Goal: Information Seeking & Learning: Learn about a topic

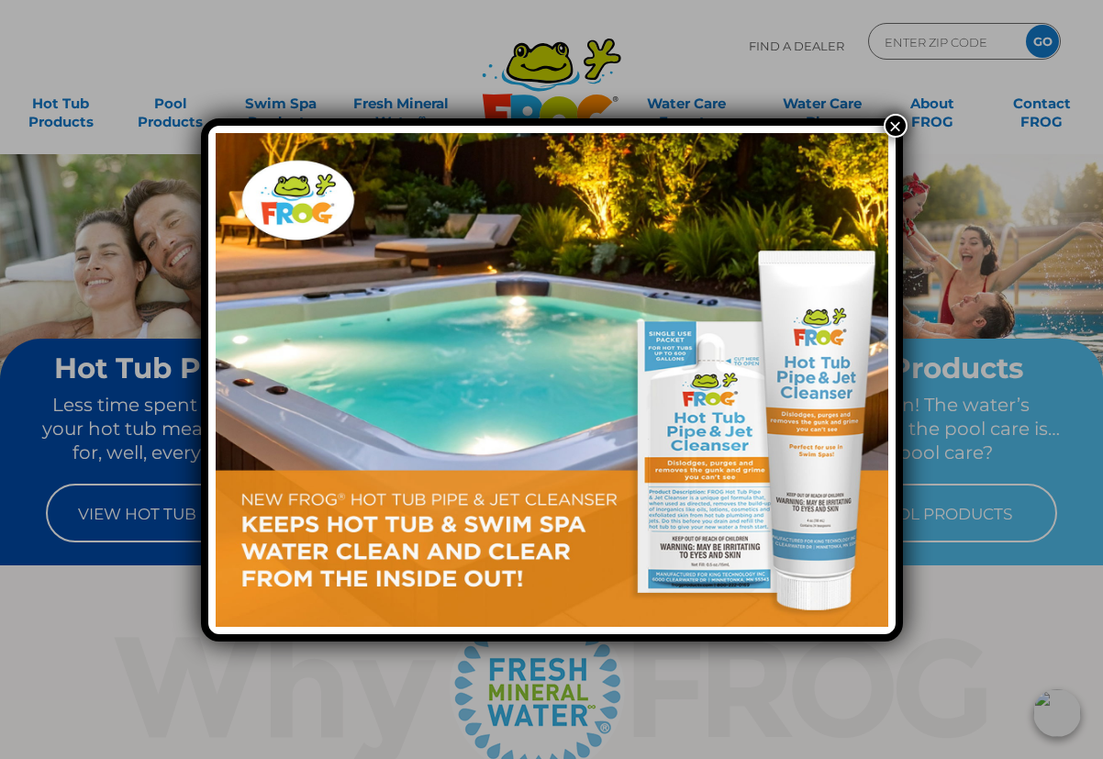
click at [894, 125] on button "×" at bounding box center [896, 126] width 24 height 24
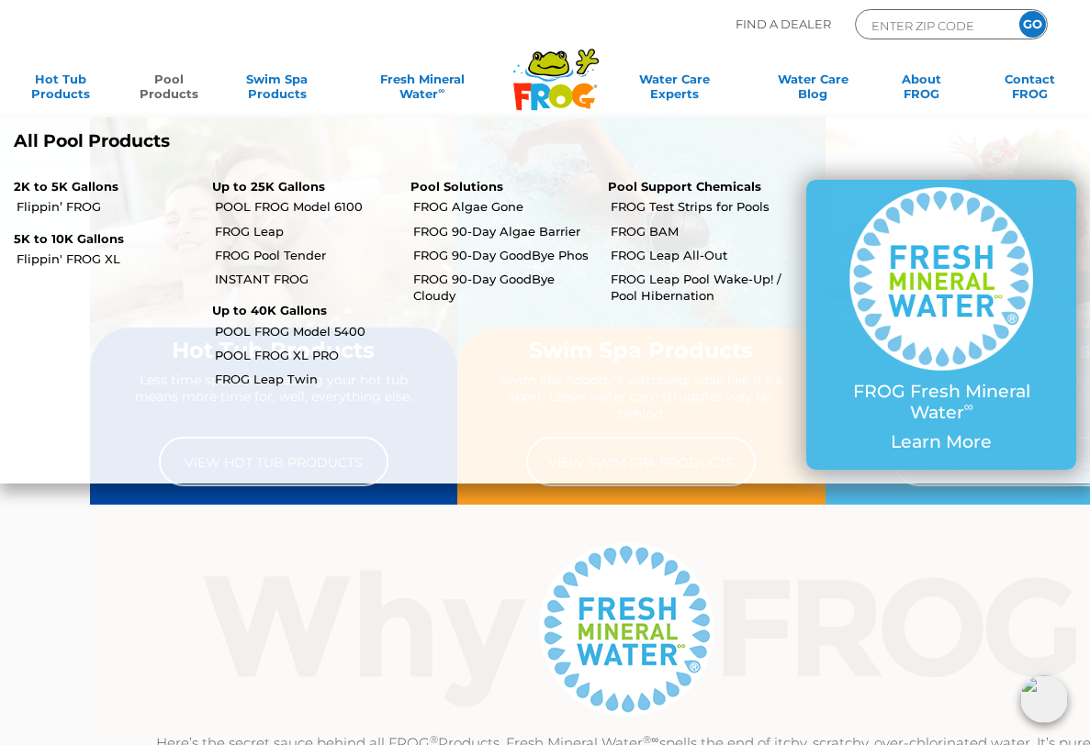
click at [180, 108] on link "Pool Products" at bounding box center [169, 90] width 84 height 37
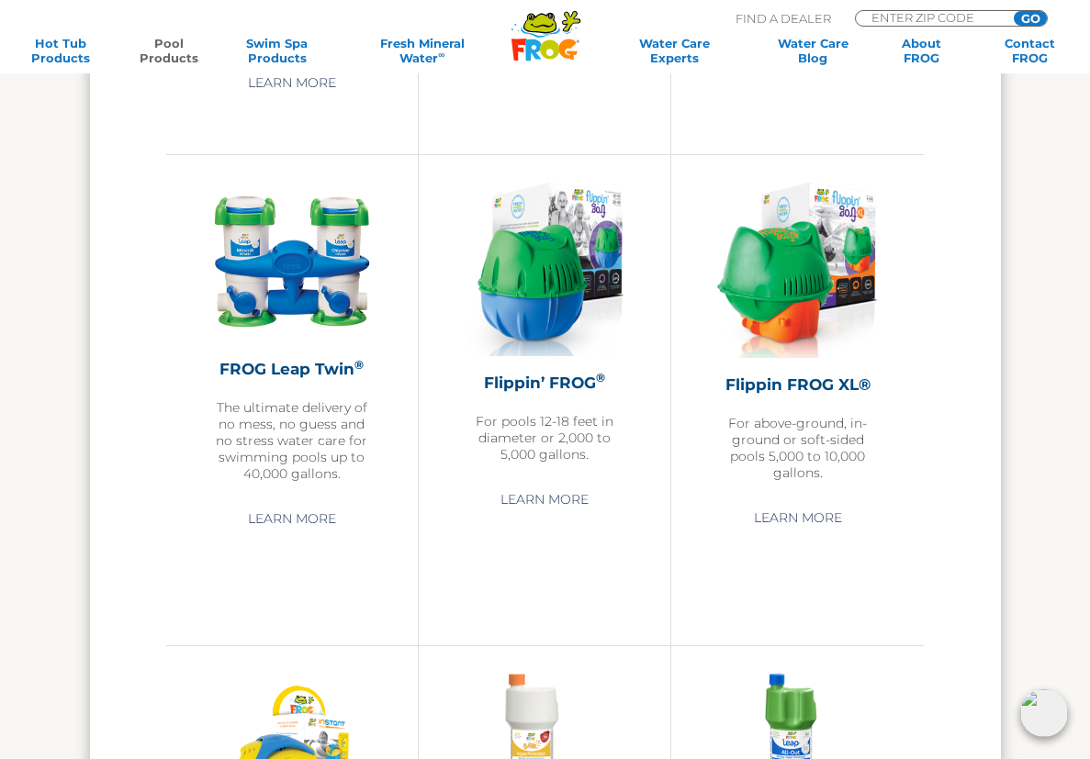
scroll to position [3232, 0]
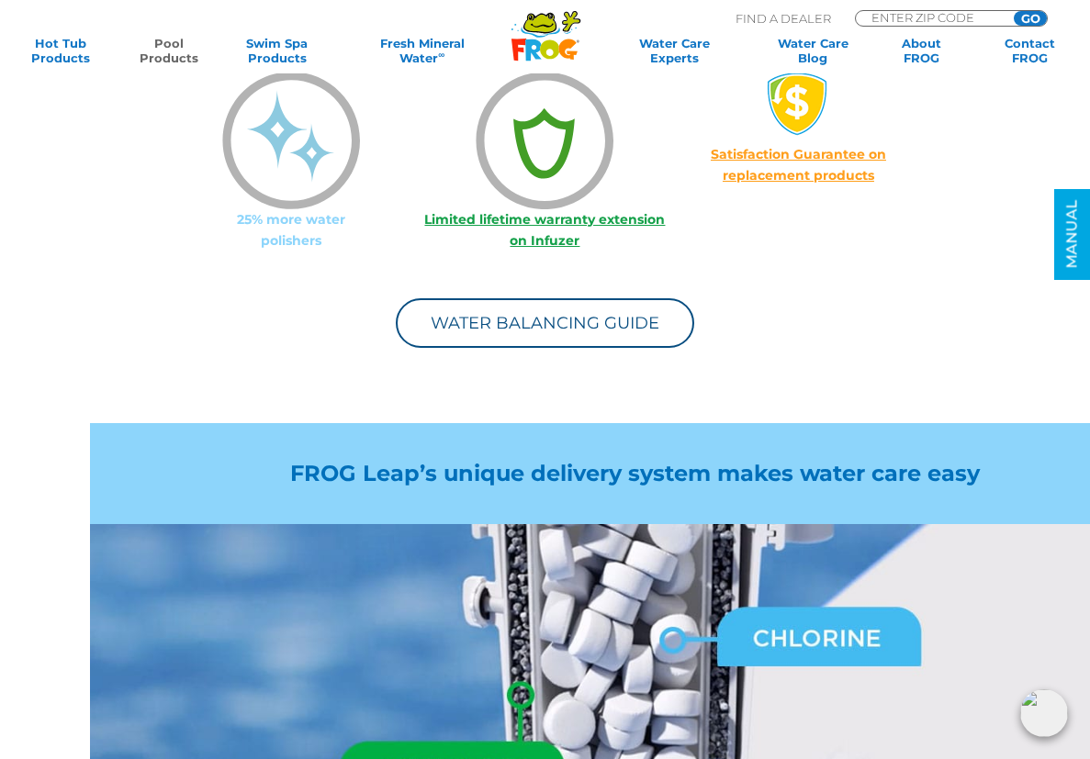
scroll to position [1652, 0]
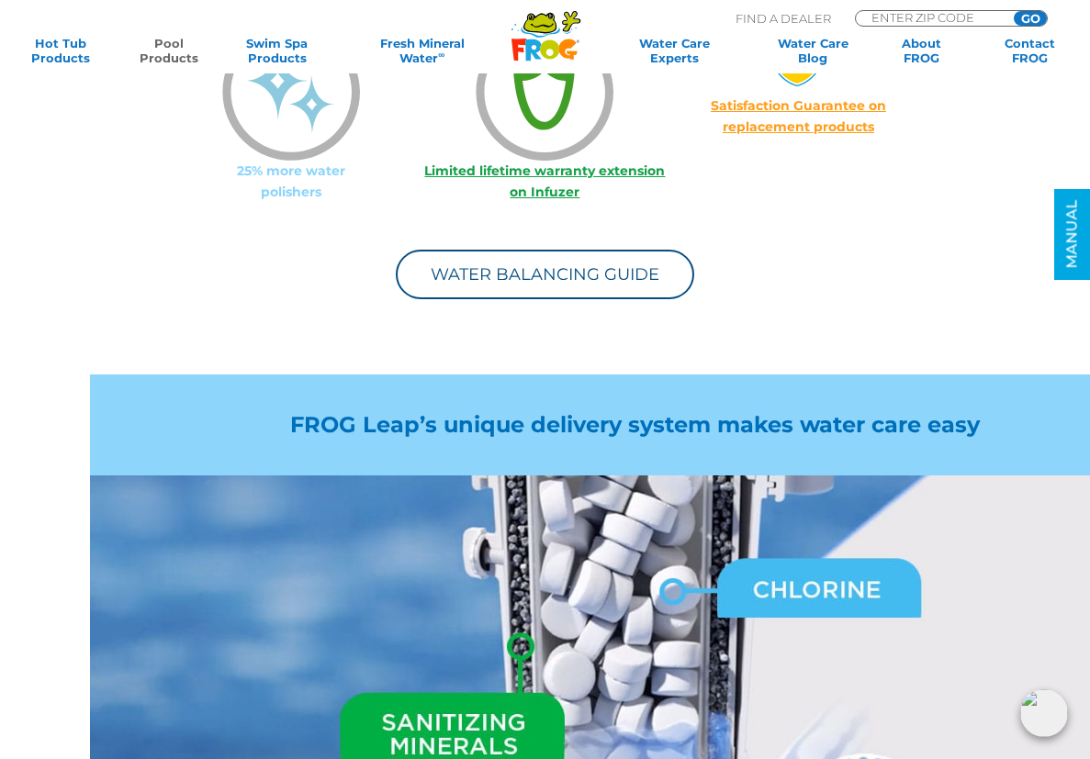
click at [823, 135] on link "Satisfaction Guarantee on replacement products" at bounding box center [797, 116] width 175 height 38
click at [532, 161] on img at bounding box center [544, 92] width 138 height 138
click at [531, 200] on link "Limited lifetime warranty extension on Infuzer" at bounding box center [544, 181] width 240 height 38
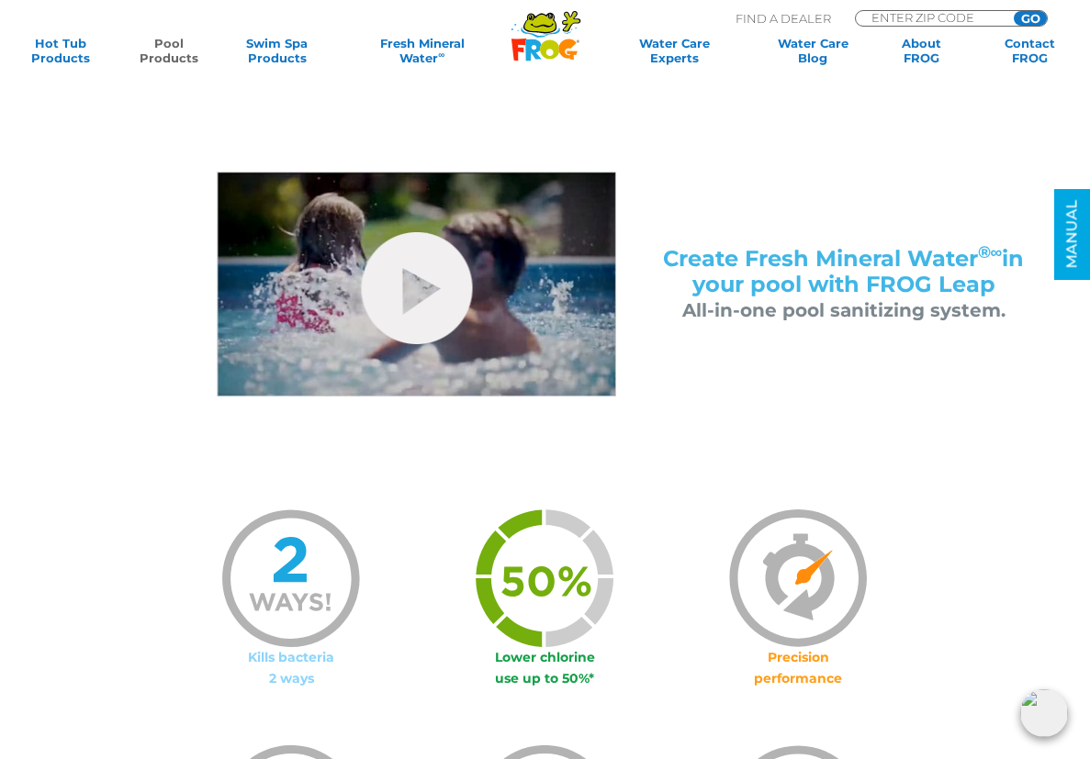
scroll to position [643, 0]
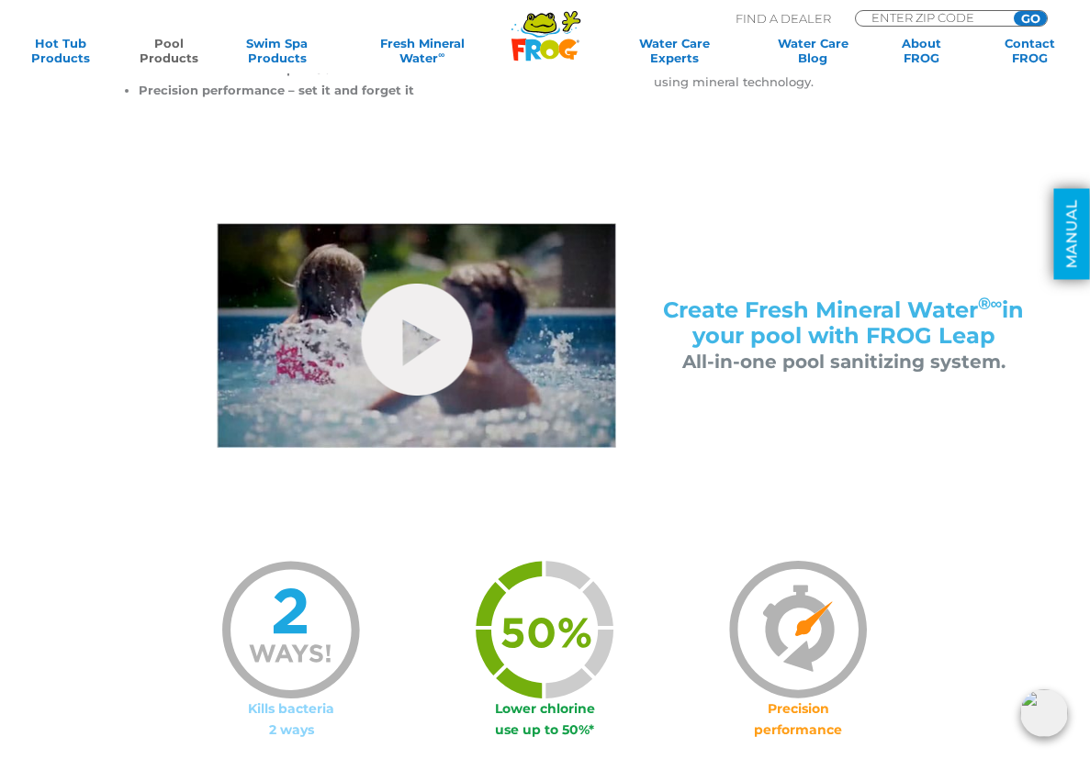
click at [1068, 236] on link "MANUAL" at bounding box center [1072, 234] width 36 height 91
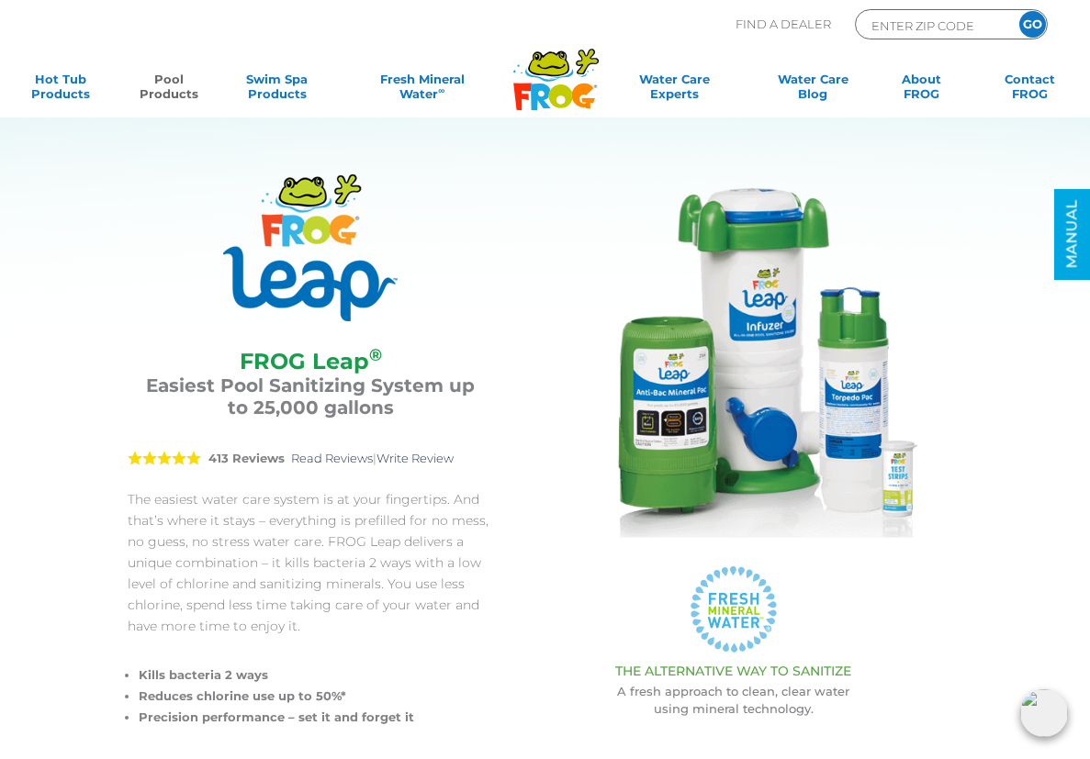
scroll to position [0, 0]
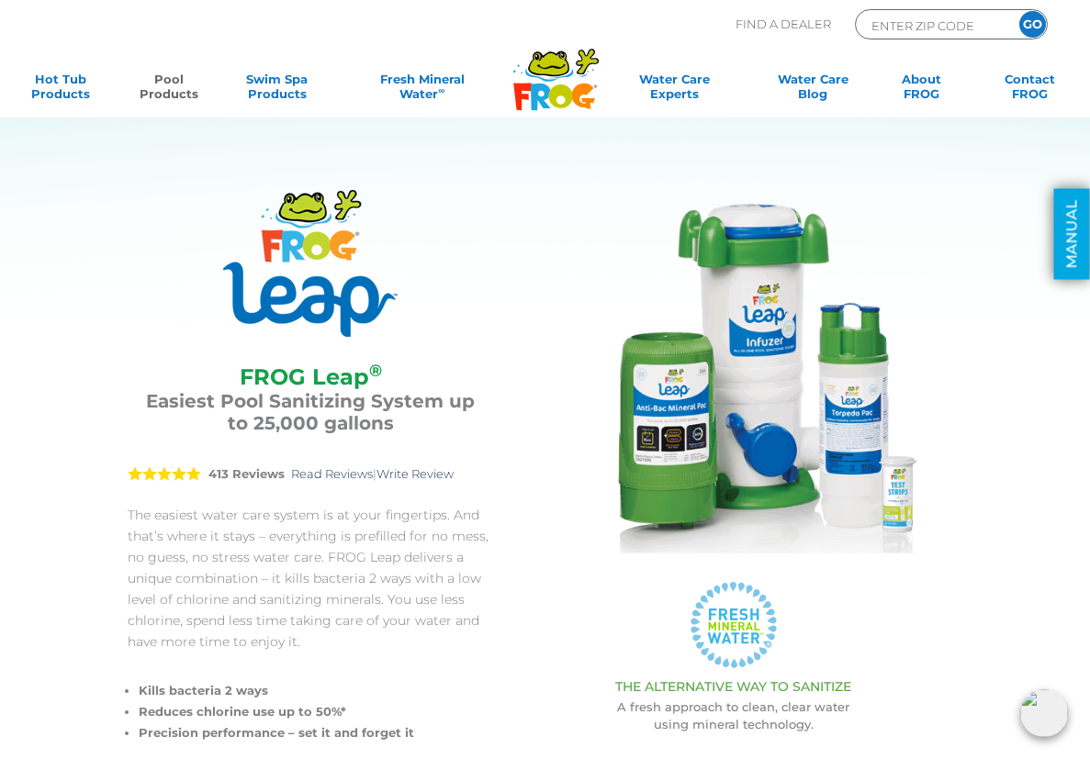
click at [1074, 239] on link "MANUAL" at bounding box center [1072, 234] width 36 height 91
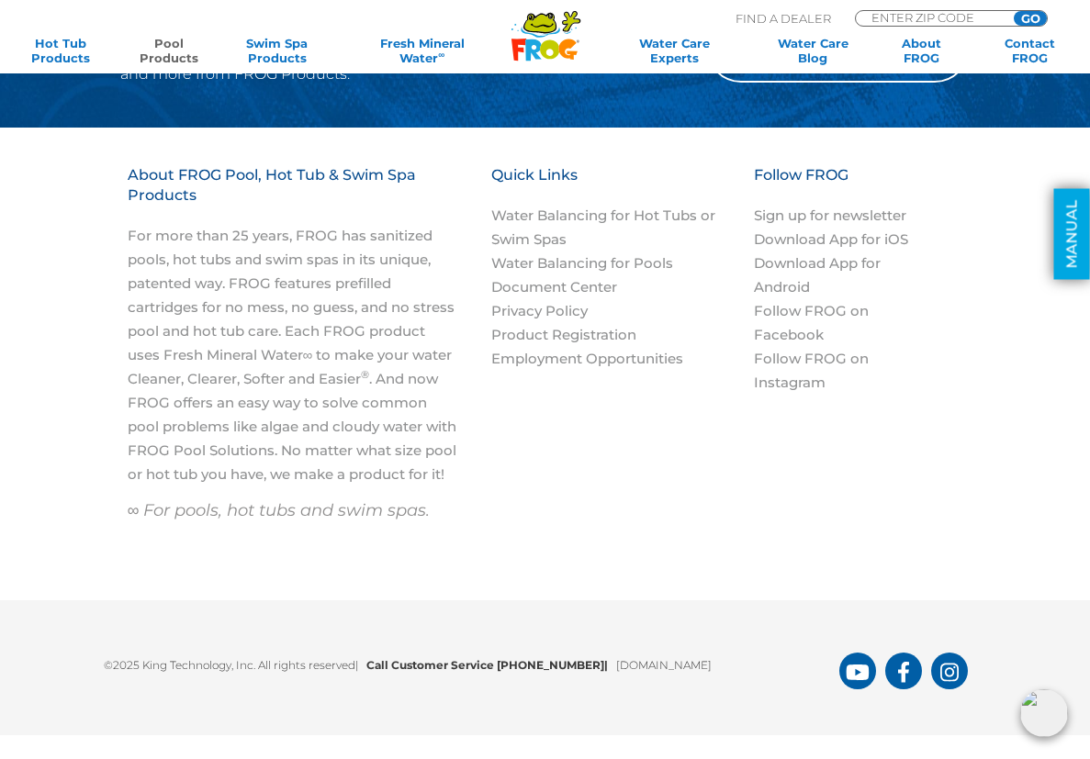
scroll to position [9008, 0]
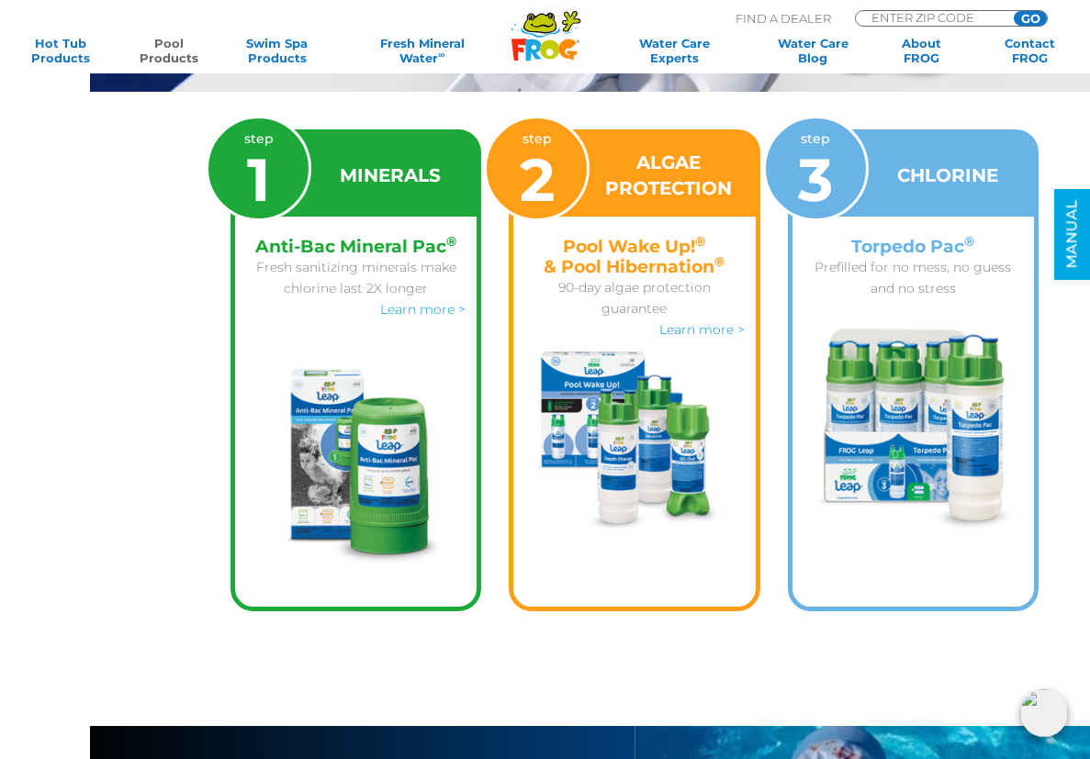
scroll to position [2552, 0]
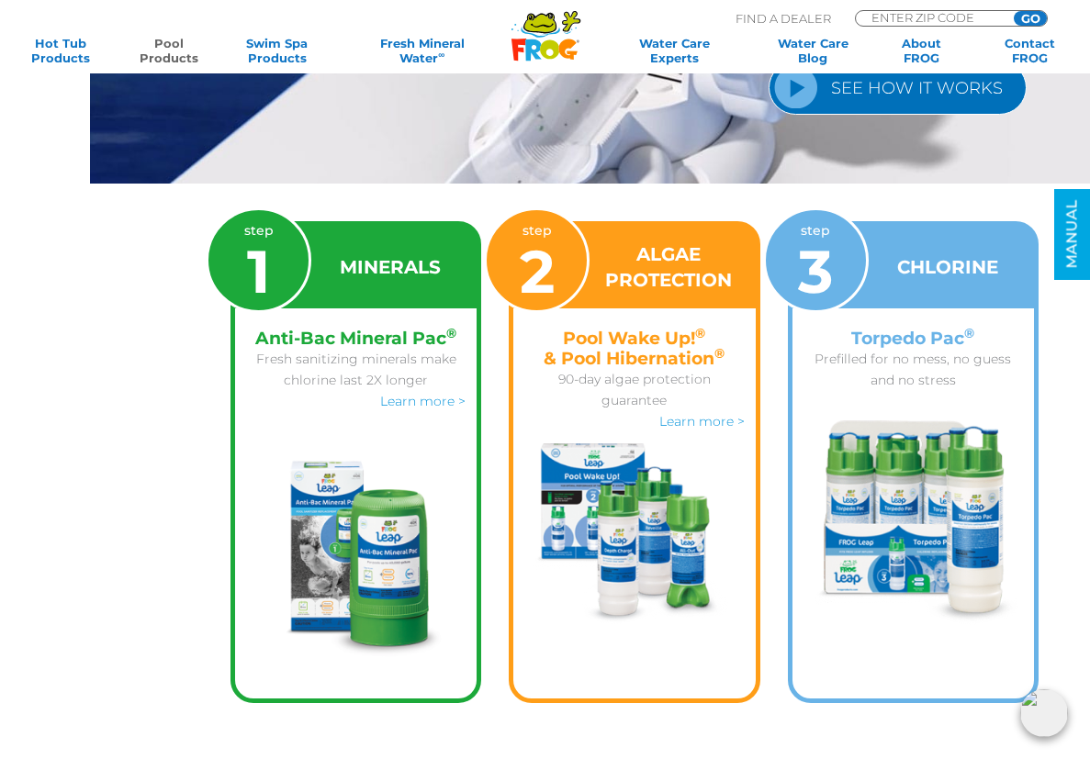
click at [768, 115] on link "SEE HOW IT WORKS" at bounding box center [897, 88] width 258 height 54
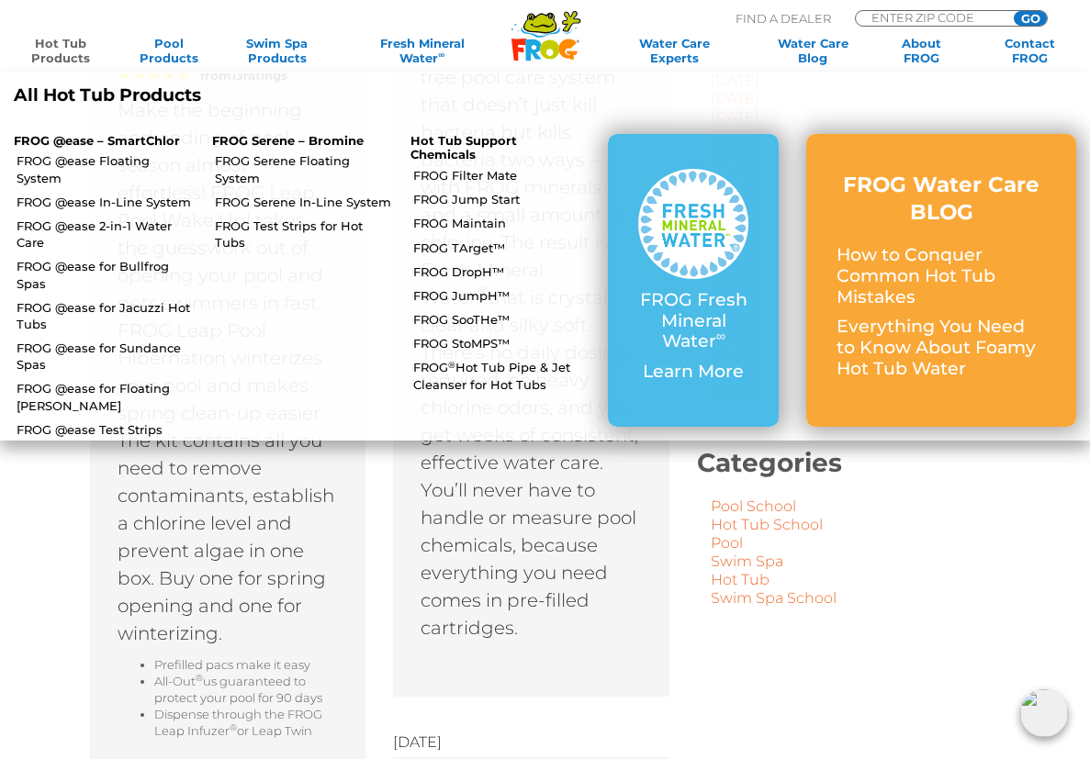
scroll to position [734, 0]
